Goal: Check status: Check status

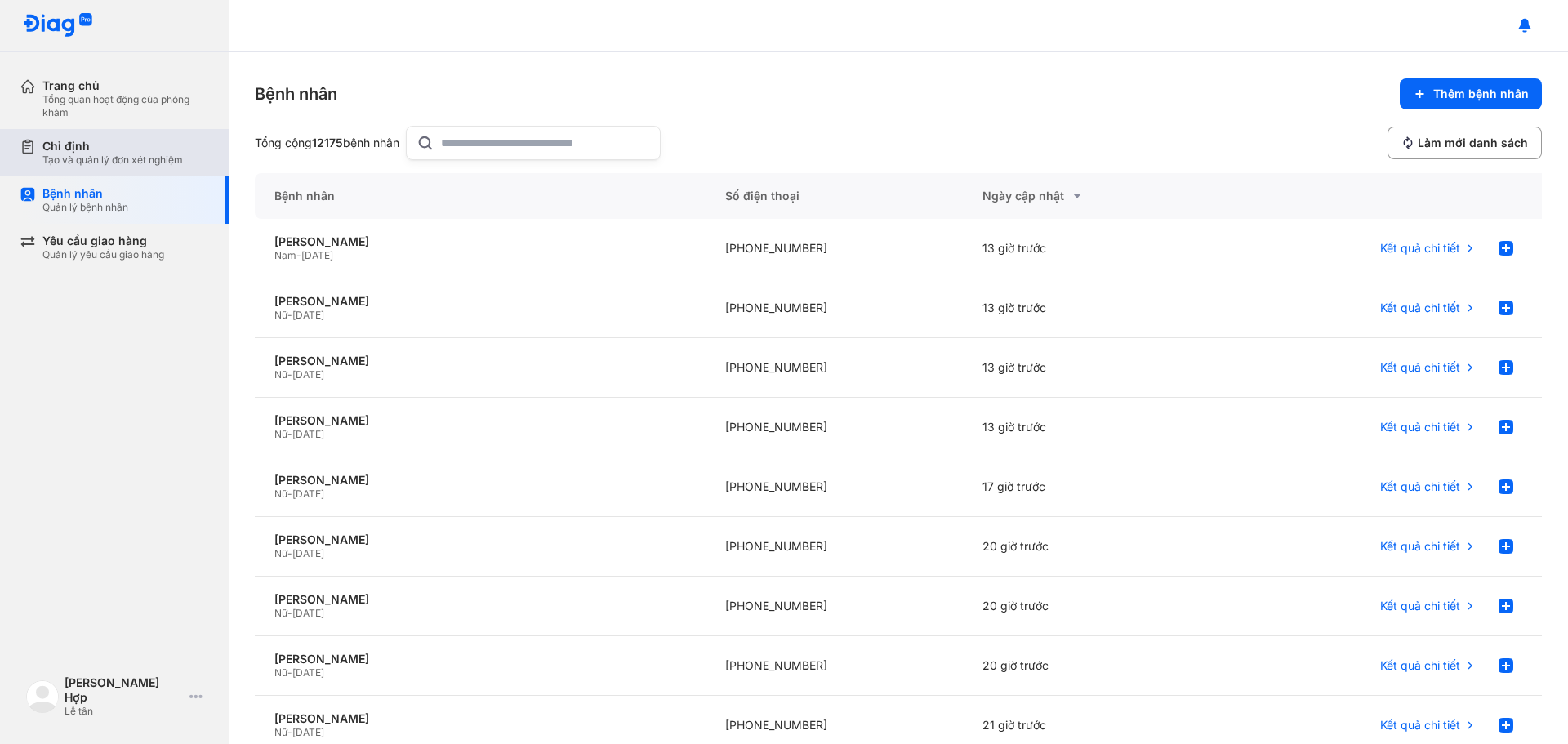
click at [162, 135] on div "Chỉ định Tạo và quản lý đơn xét nghiệm" at bounding box center [124, 153] width 209 height 47
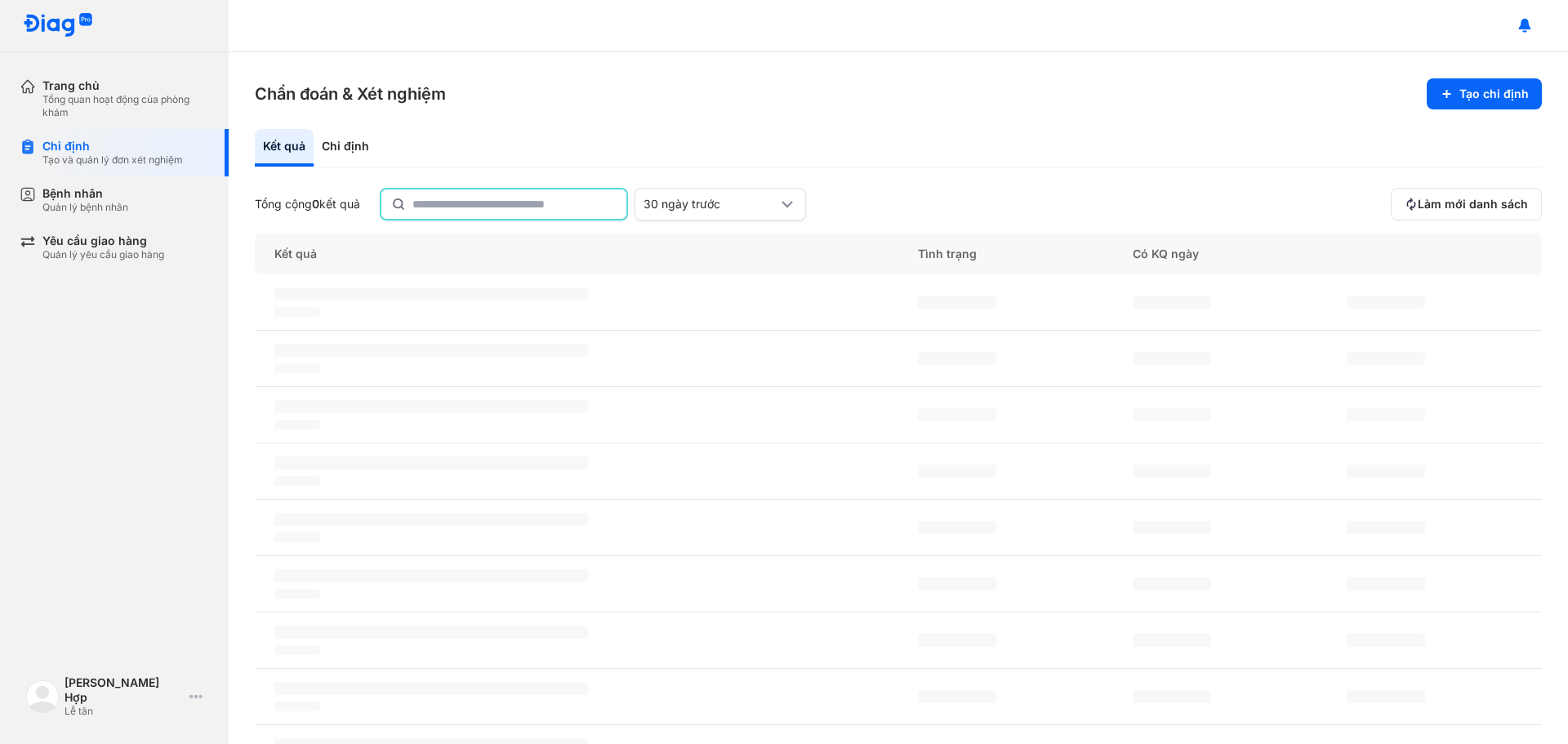
click at [490, 210] on input "text" at bounding box center [515, 204] width 204 height 30
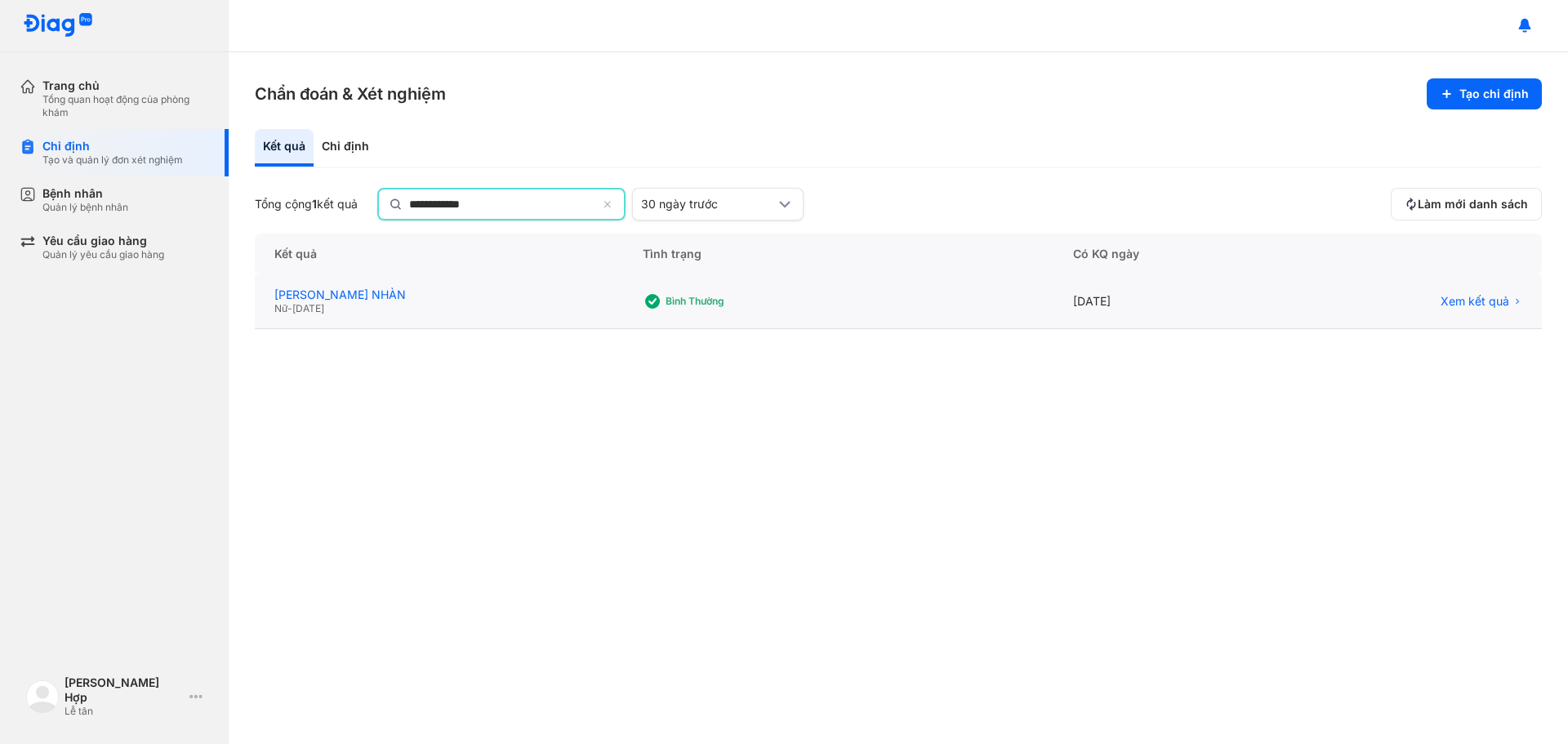
type input "**********"
click at [328, 292] on div "[PERSON_NAME] NHÀN" at bounding box center [438, 296] width 329 height 15
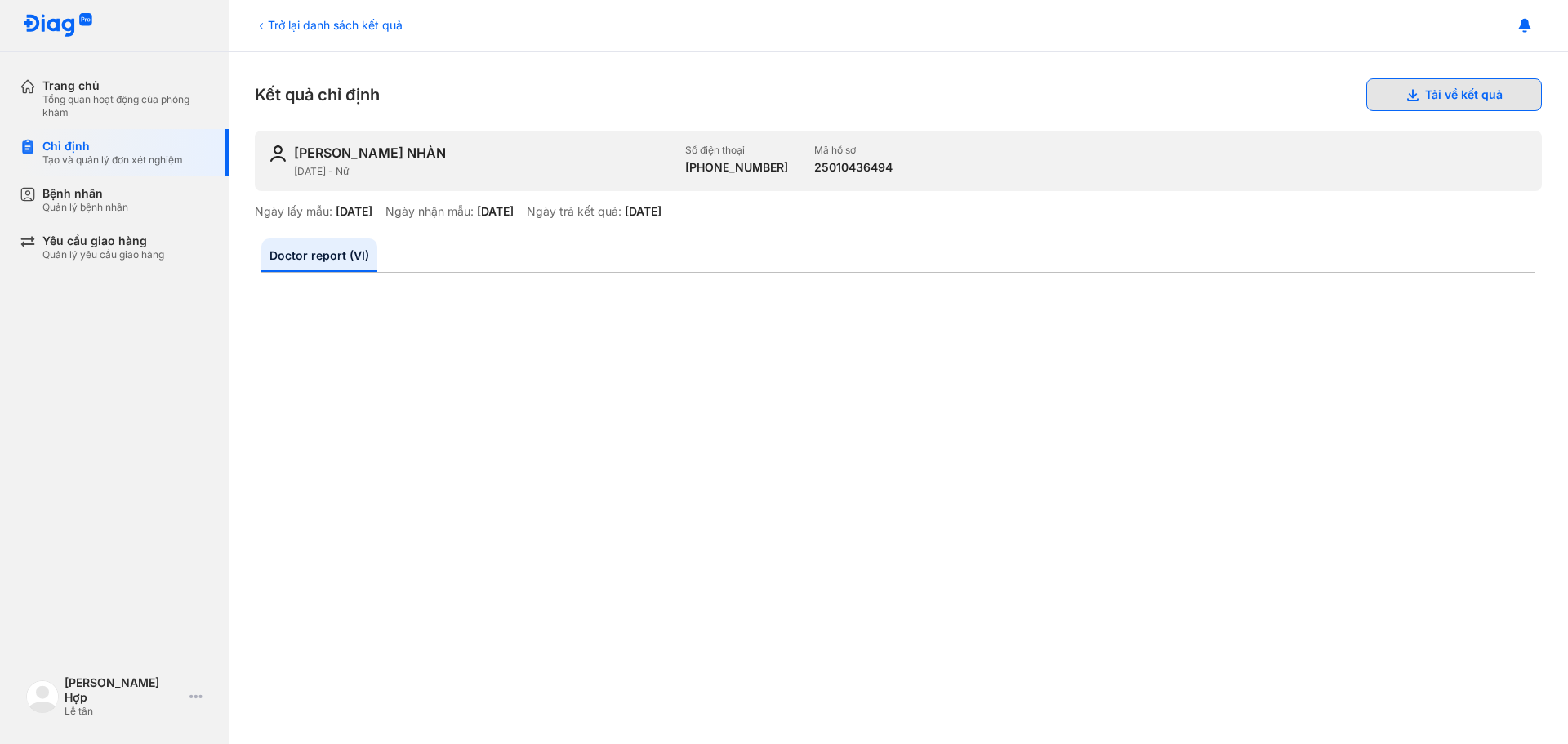
click at [1448, 88] on button "Tải về kết quả" at bounding box center [1454, 94] width 175 height 32
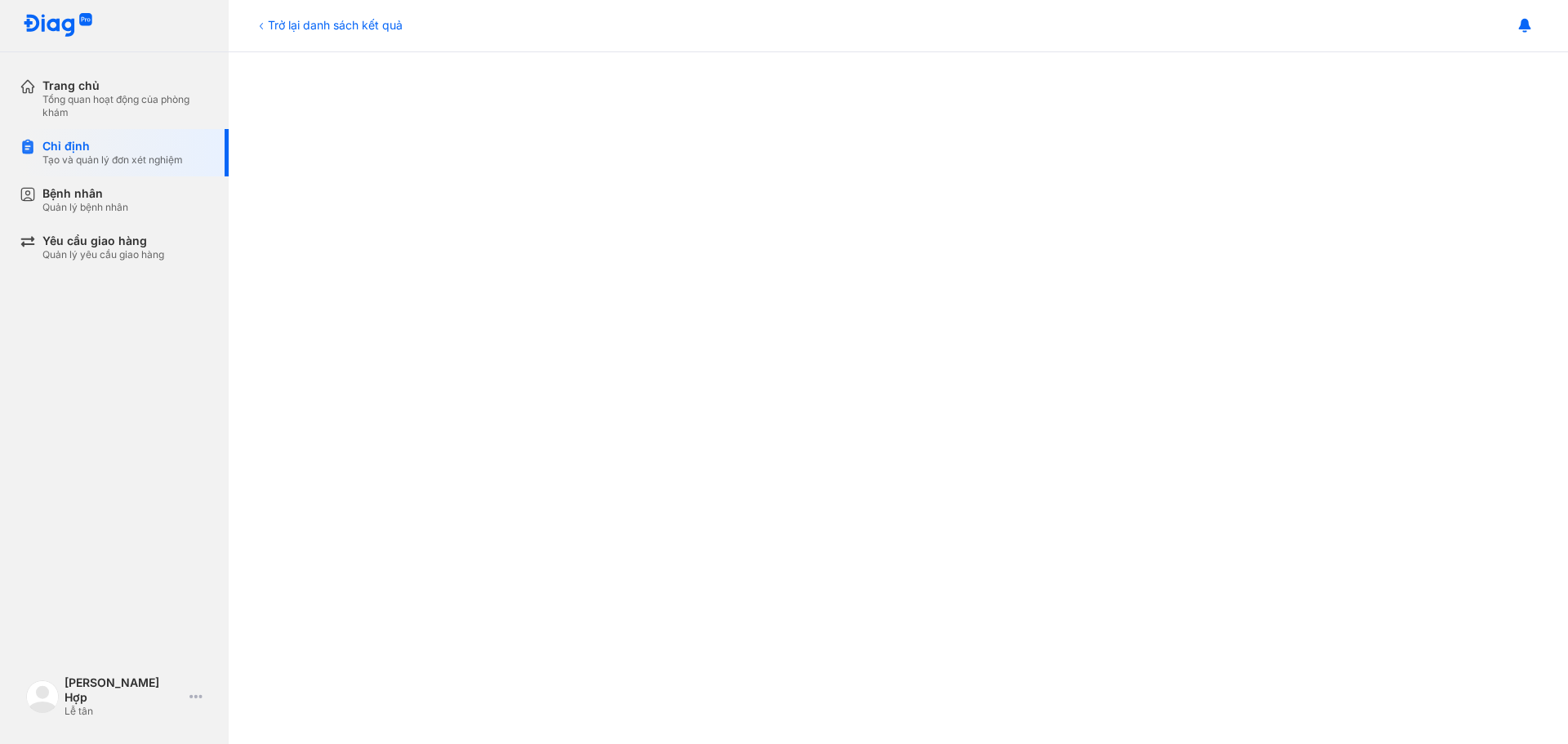
scroll to position [257, 0]
